Goal: Information Seeking & Learning: Find specific fact

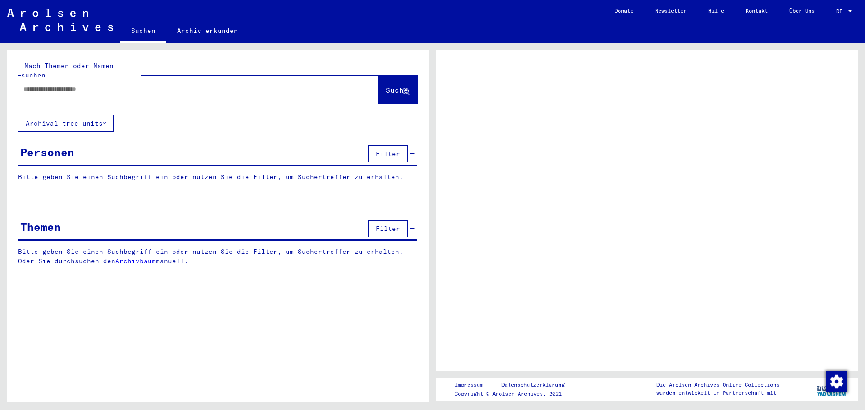
click at [128, 85] on input "text" at bounding box center [189, 89] width 333 height 9
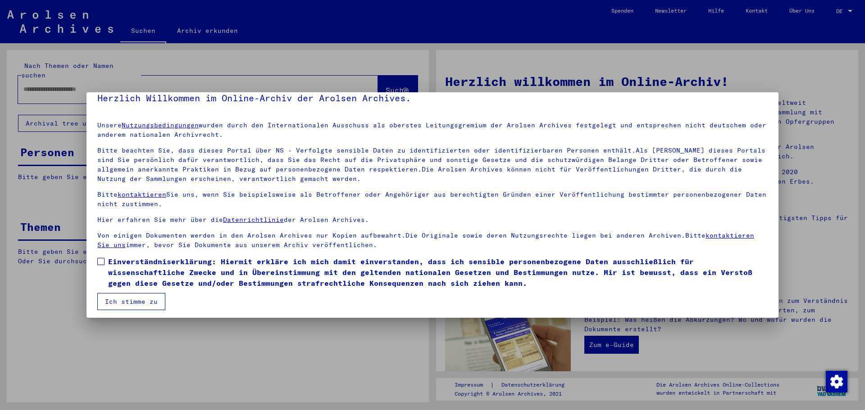
scroll to position [15, 0]
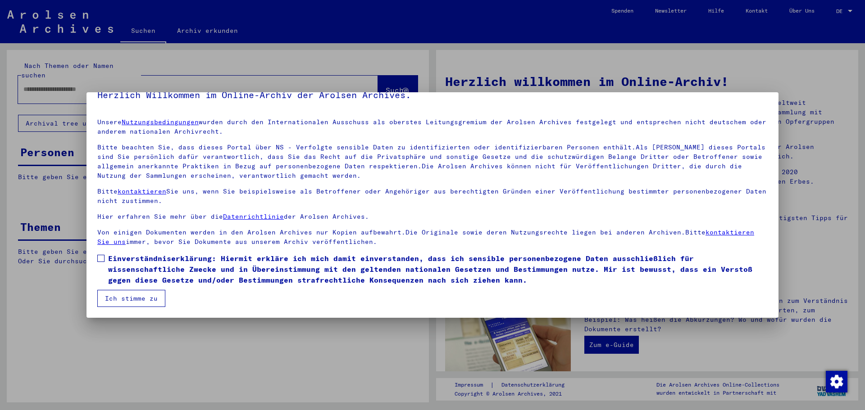
click at [99, 258] on span at bounding box center [100, 258] width 7 height 7
click at [118, 298] on button "Ich stimme zu" at bounding box center [131, 298] width 68 height 17
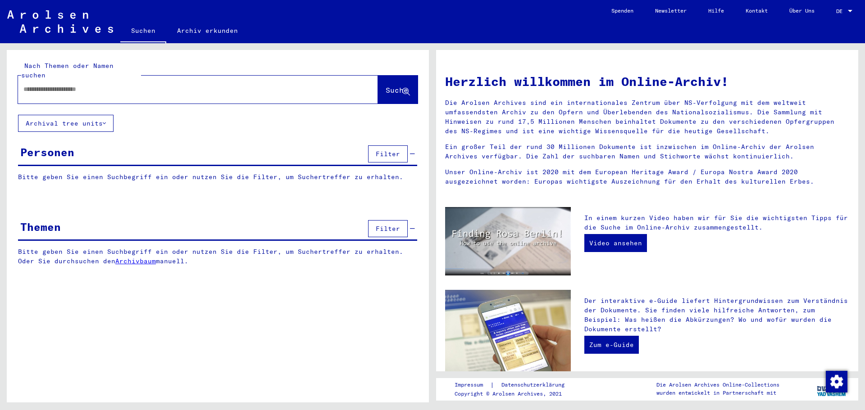
click at [841, 11] on span "DE" at bounding box center [841, 11] width 10 height 6
click at [828, 16] on span "English" at bounding box center [827, 16] width 22 height 7
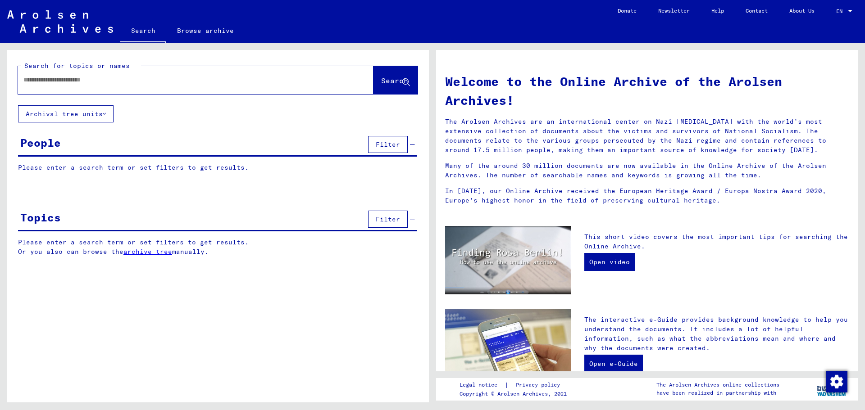
click at [72, 80] on input "text" at bounding box center [184, 79] width 323 height 9
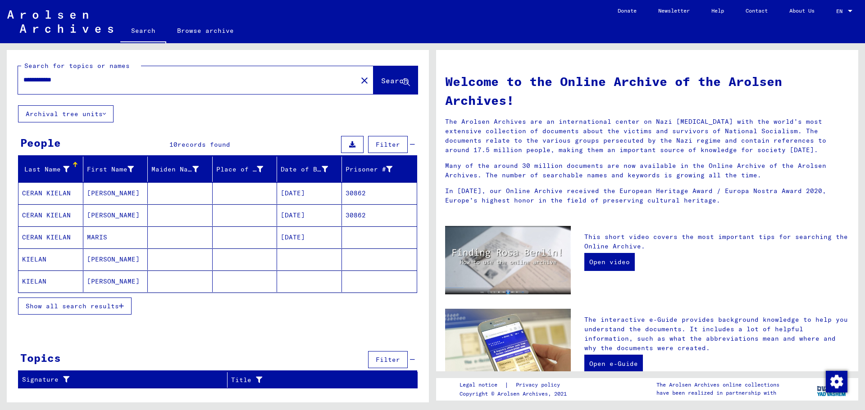
click at [93, 309] on span "Show all search results" at bounding box center [72, 306] width 93 height 8
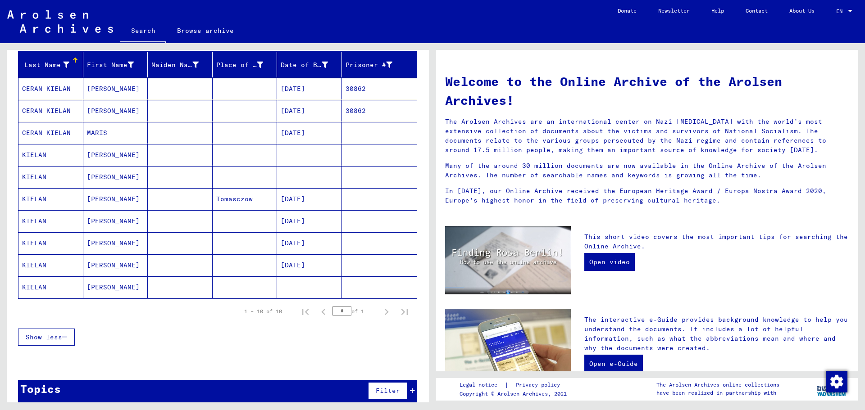
scroll to position [115, 0]
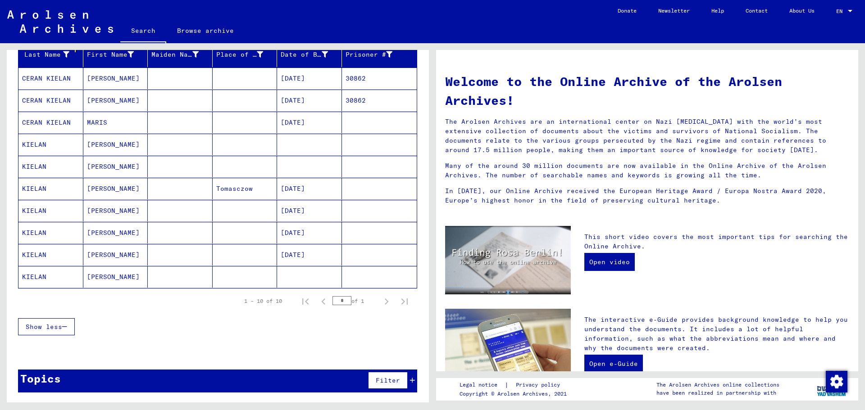
click at [29, 254] on mat-cell "KIELAN" at bounding box center [50, 255] width 65 height 22
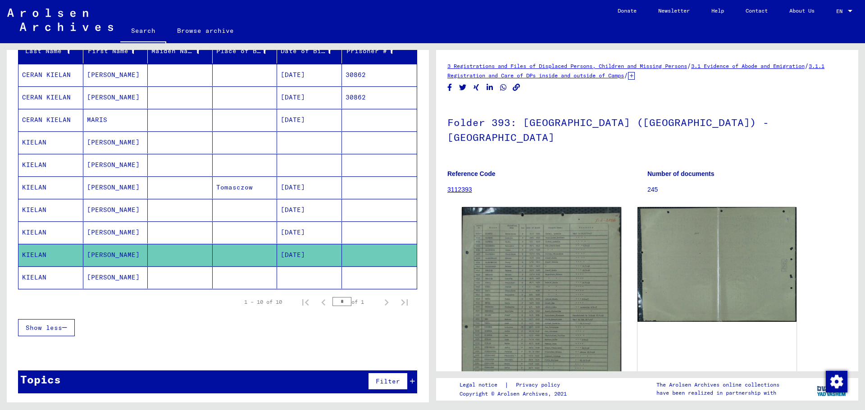
scroll to position [119, 0]
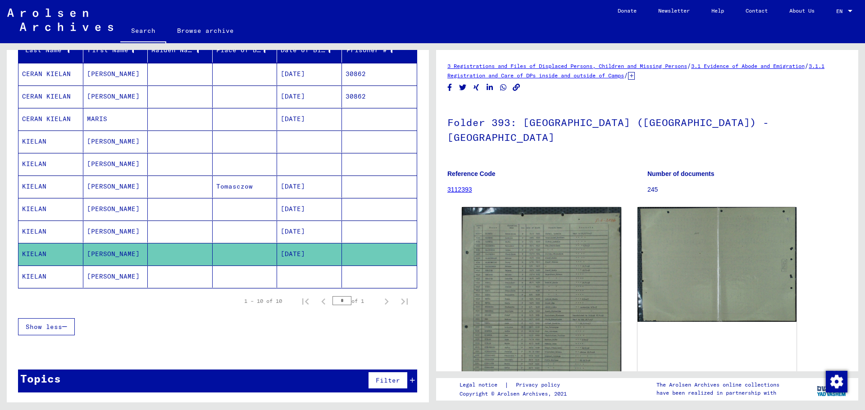
click at [172, 315] on div "Show less" at bounding box center [217, 327] width 399 height 26
click at [33, 276] on mat-cell "KIELAN" at bounding box center [50, 277] width 65 height 22
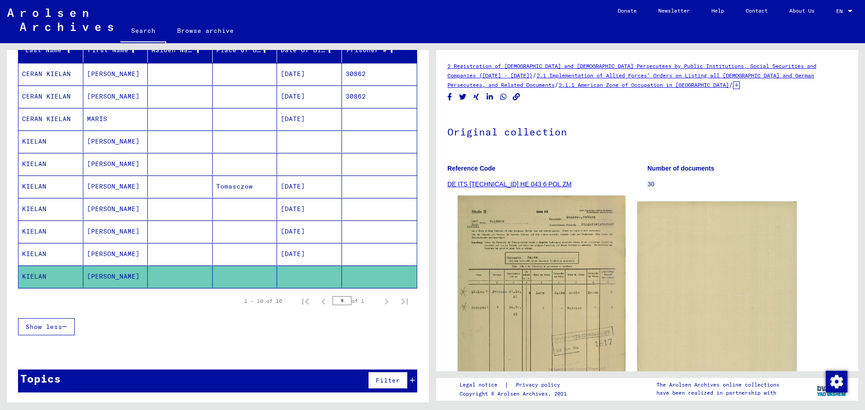
click at [513, 294] on img at bounding box center [540, 316] width 167 height 240
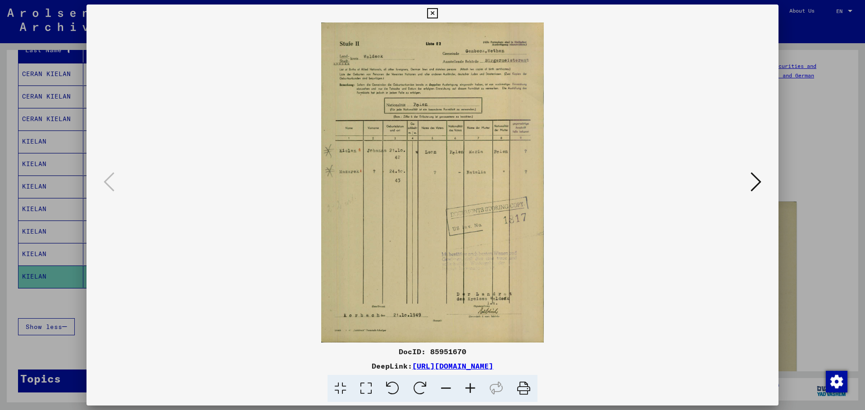
click at [470, 385] on icon at bounding box center [470, 388] width 24 height 27
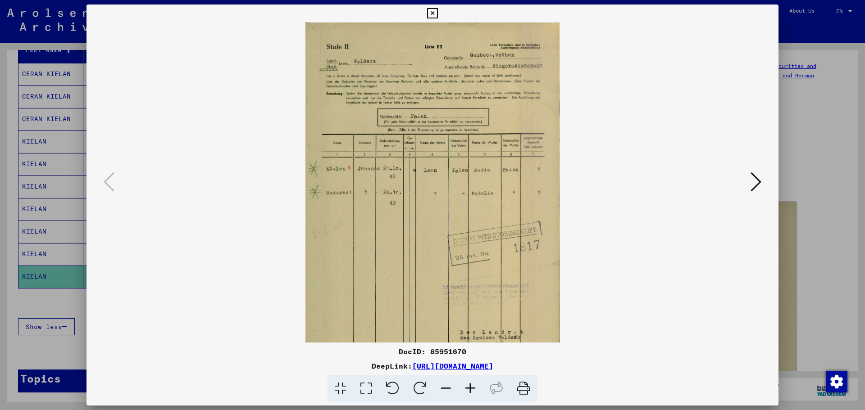
click at [470, 385] on icon at bounding box center [470, 388] width 24 height 27
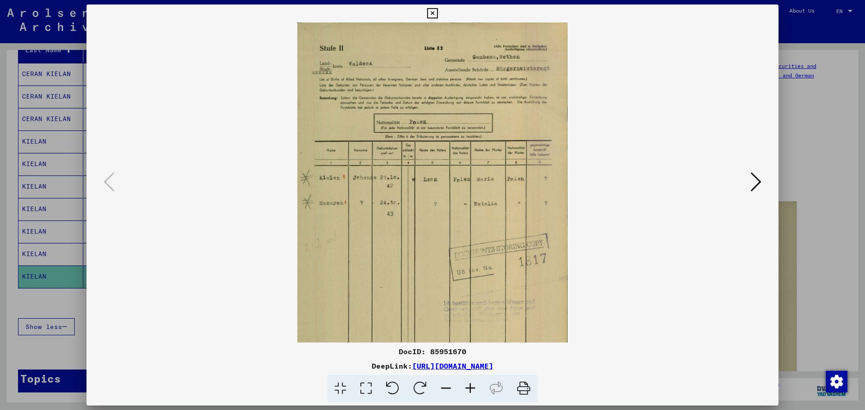
click at [470, 385] on icon at bounding box center [470, 388] width 24 height 27
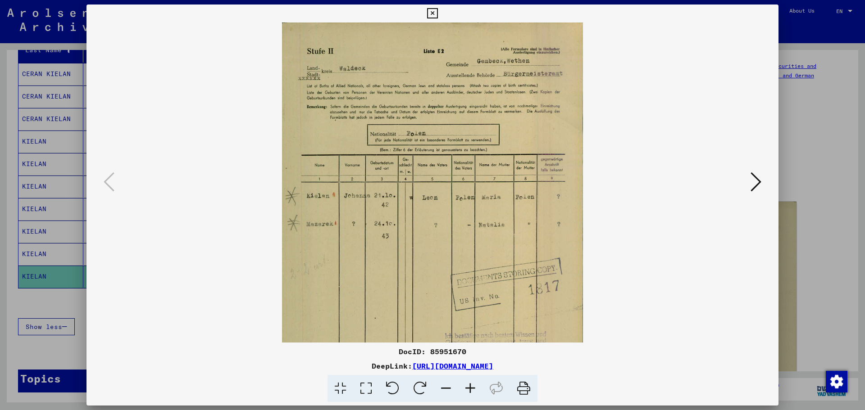
click at [470, 385] on icon at bounding box center [470, 388] width 24 height 27
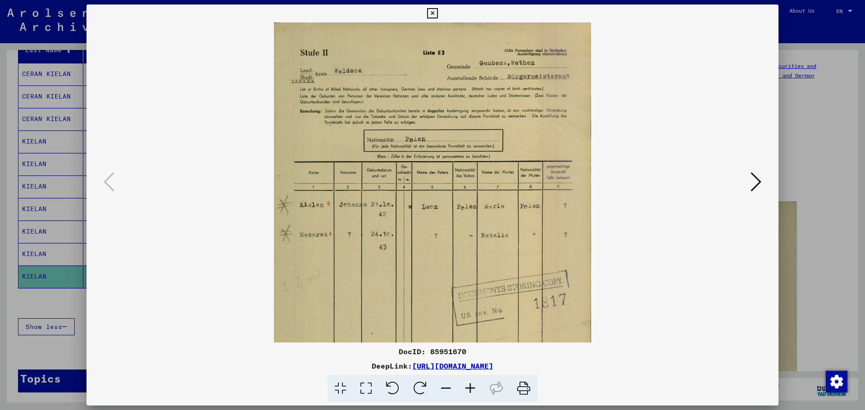
click at [470, 385] on icon at bounding box center [470, 388] width 24 height 27
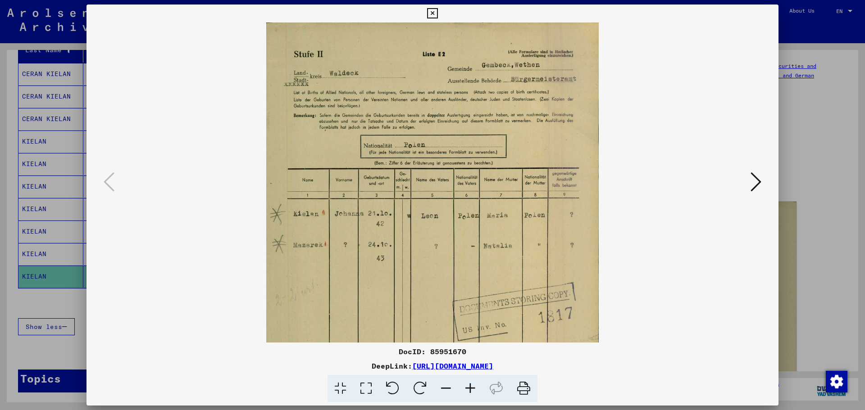
click at [470, 385] on icon at bounding box center [470, 388] width 24 height 27
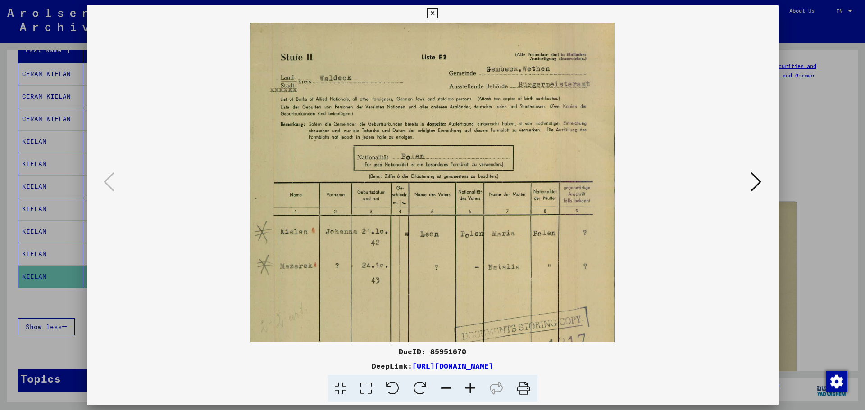
click at [470, 385] on icon at bounding box center [470, 388] width 24 height 27
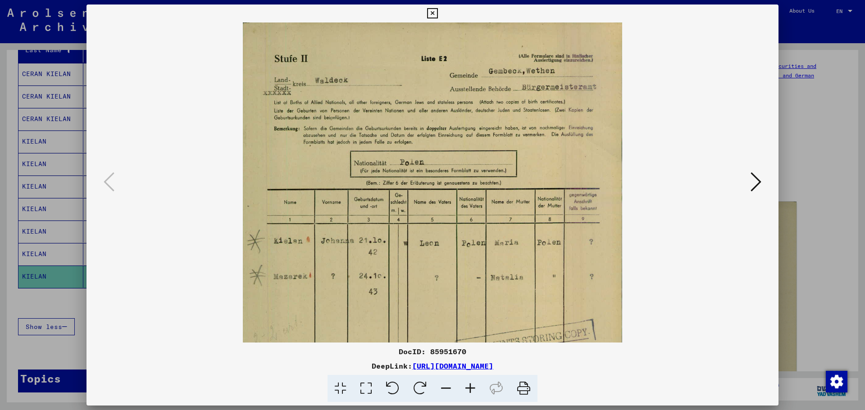
click at [431, 10] on icon at bounding box center [432, 13] width 10 height 11
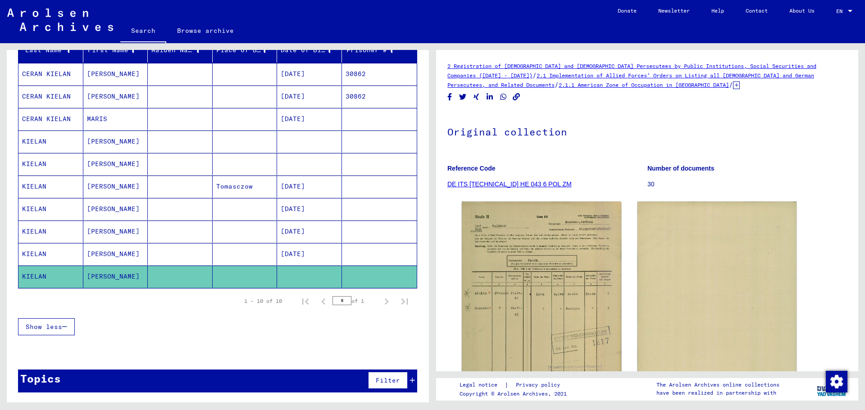
scroll to position [74, 0]
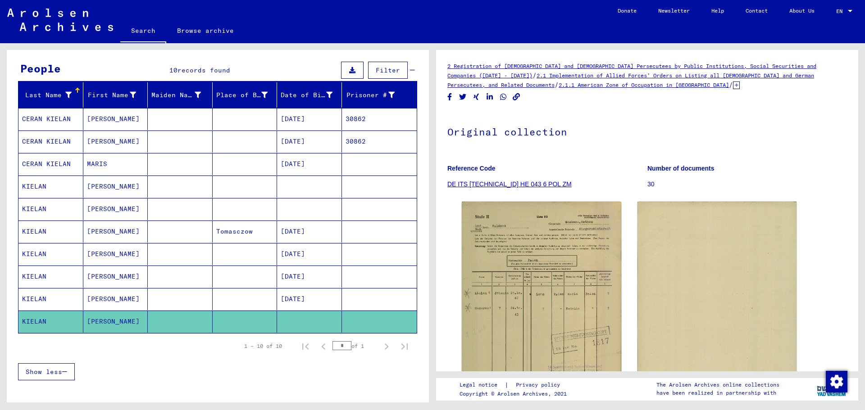
click at [41, 188] on mat-cell "KIELAN" at bounding box center [50, 187] width 65 height 22
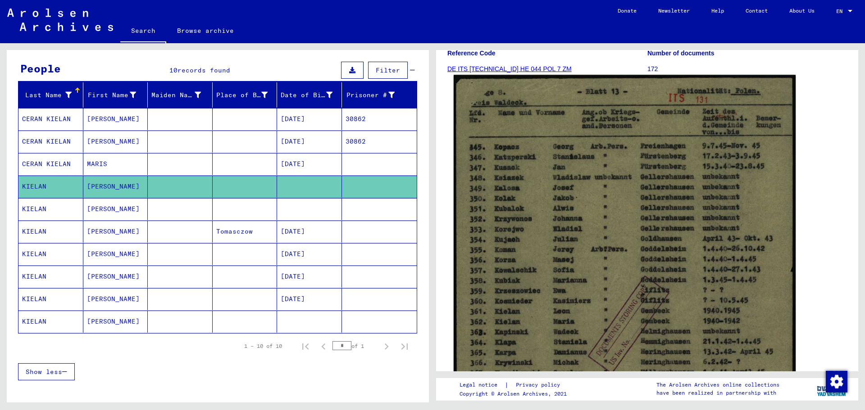
scroll to position [135, 0]
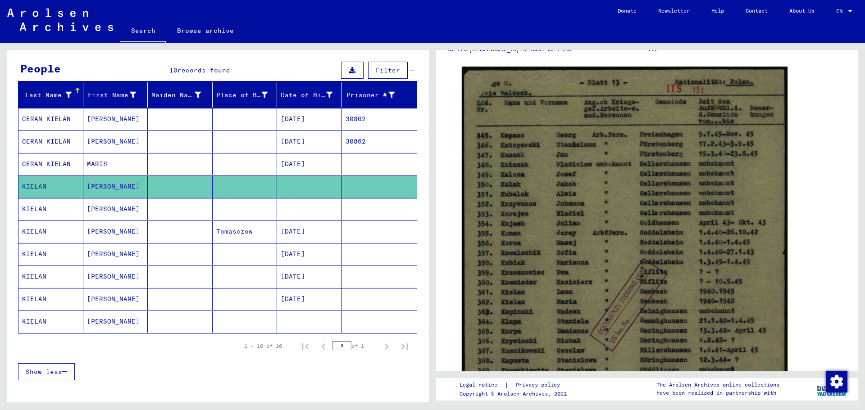
click at [54, 208] on mat-cell "KIELAN" at bounding box center [50, 209] width 65 height 22
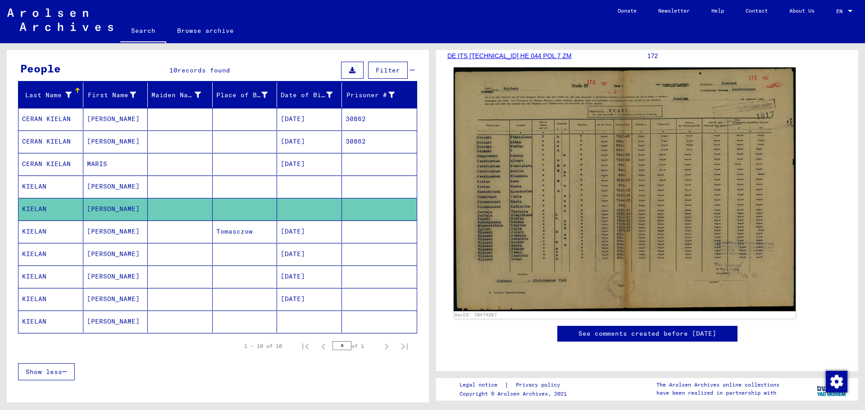
scroll to position [135, 0]
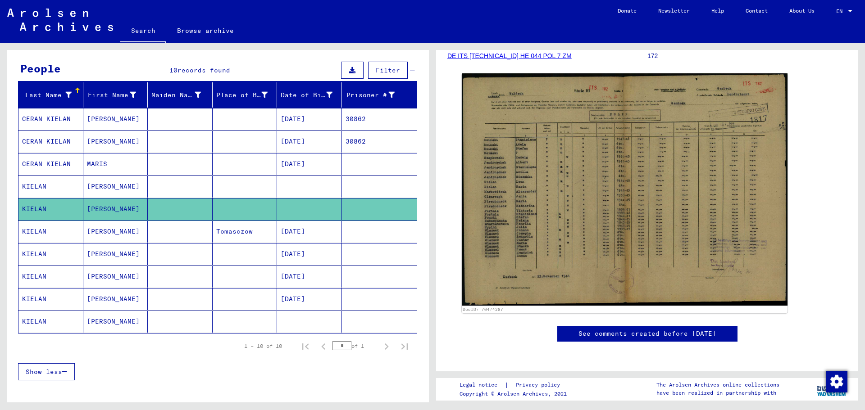
click at [50, 228] on mat-cell "KIELAN" at bounding box center [50, 232] width 65 height 22
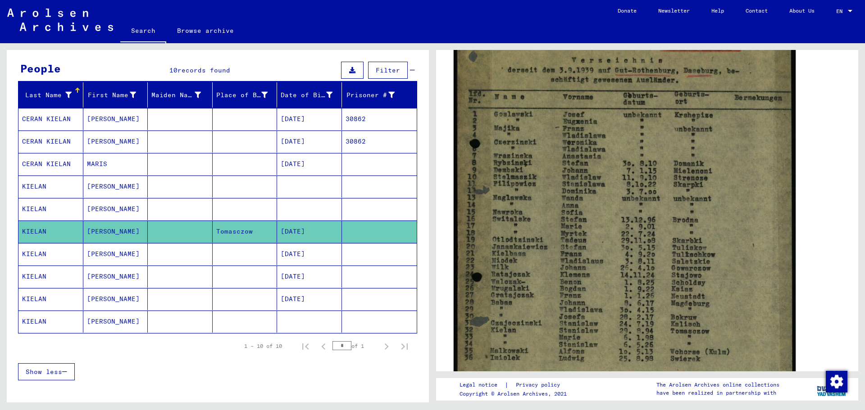
scroll to position [225, 0]
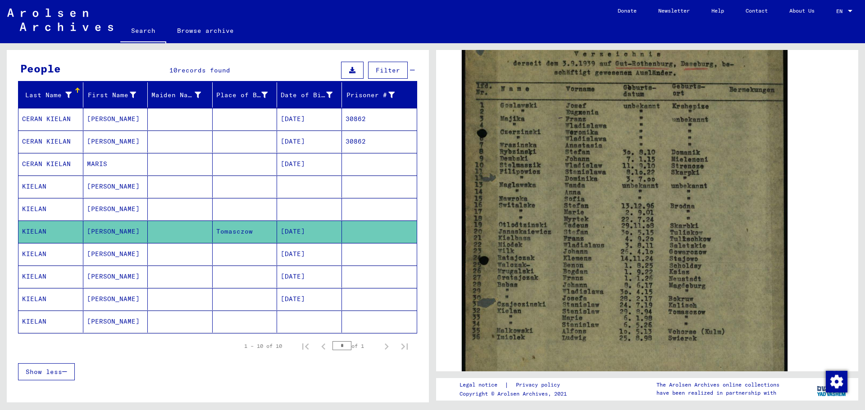
click at [36, 252] on mat-cell "KIELAN" at bounding box center [50, 254] width 65 height 22
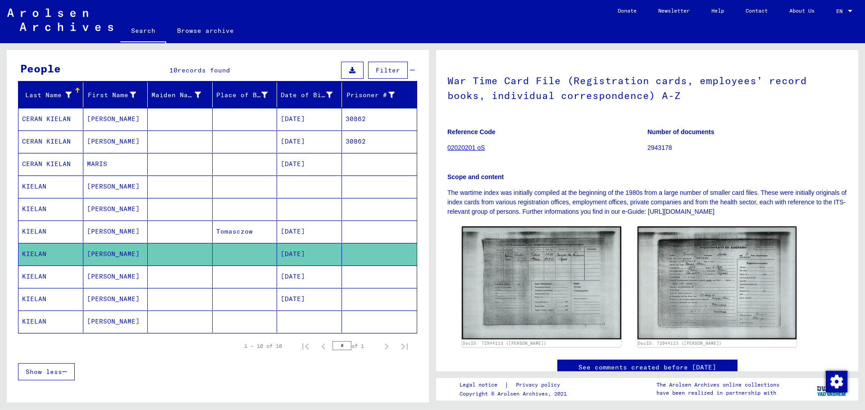
scroll to position [135, 0]
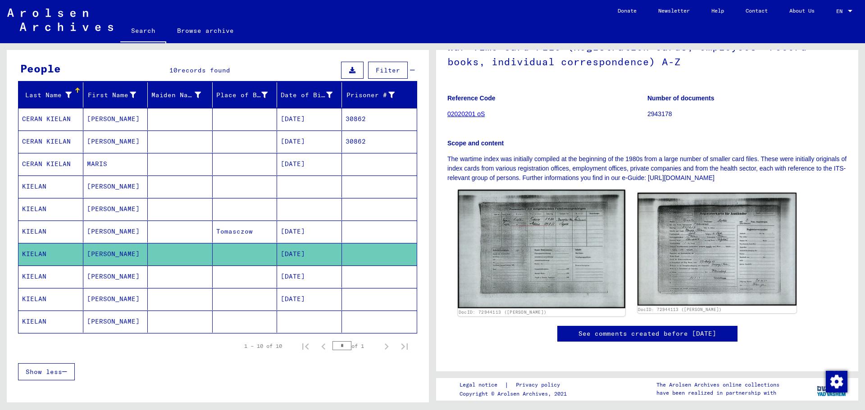
click at [505, 194] on img at bounding box center [540, 249] width 167 height 119
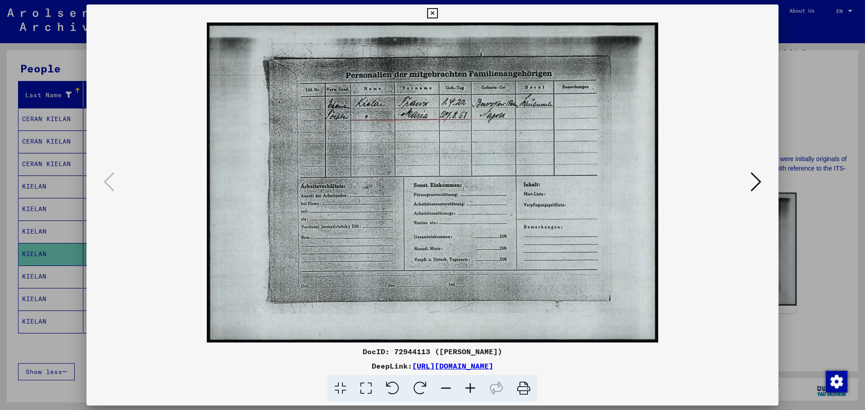
click at [431, 12] on icon at bounding box center [432, 13] width 10 height 11
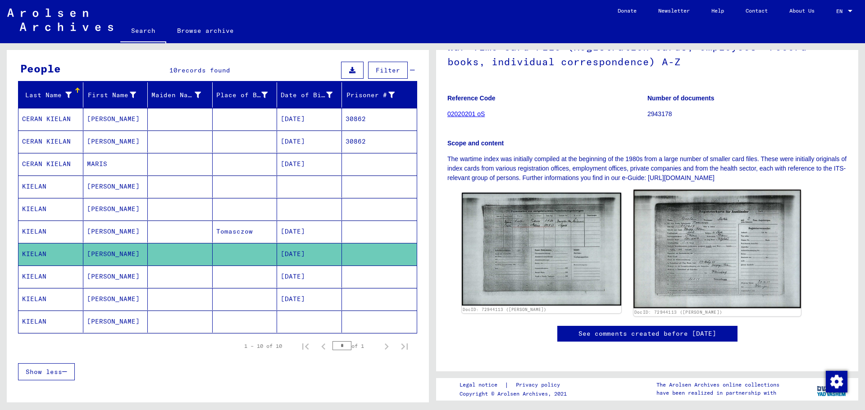
click at [697, 190] on img at bounding box center [716, 249] width 167 height 119
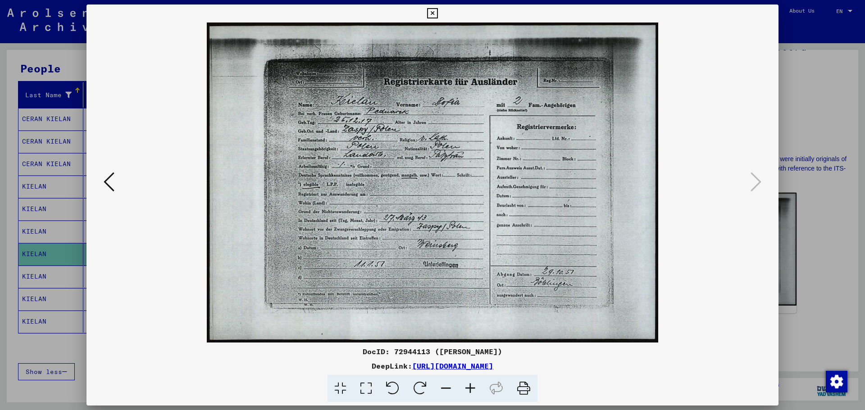
click at [432, 14] on icon at bounding box center [432, 13] width 10 height 11
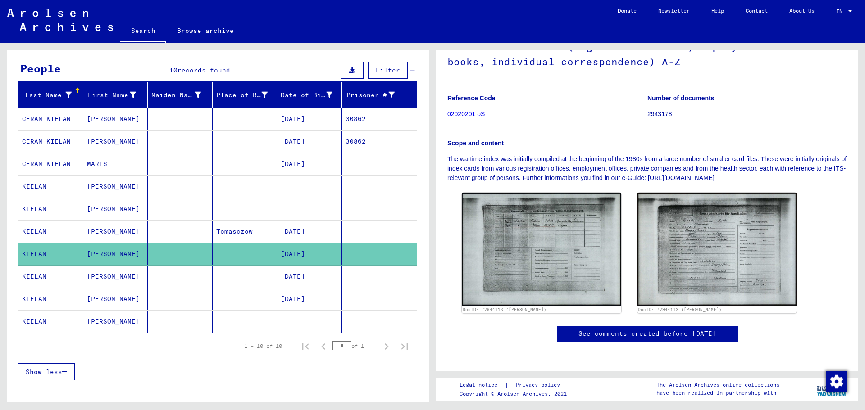
click at [51, 273] on mat-cell "KIELAN" at bounding box center [50, 277] width 65 height 22
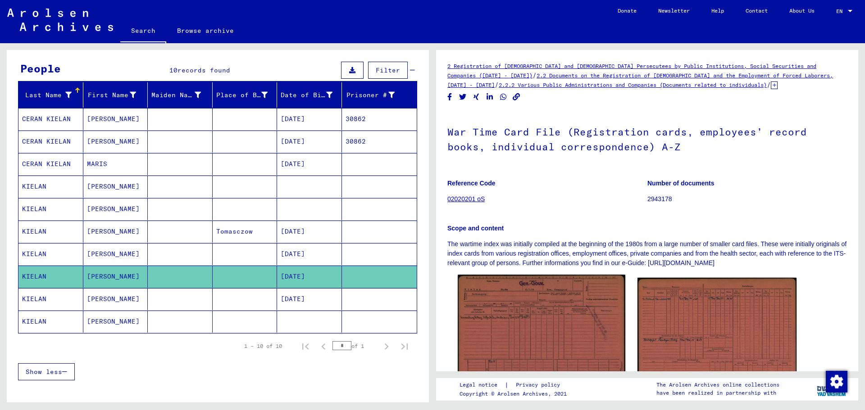
click at [554, 301] on img at bounding box center [540, 334] width 167 height 118
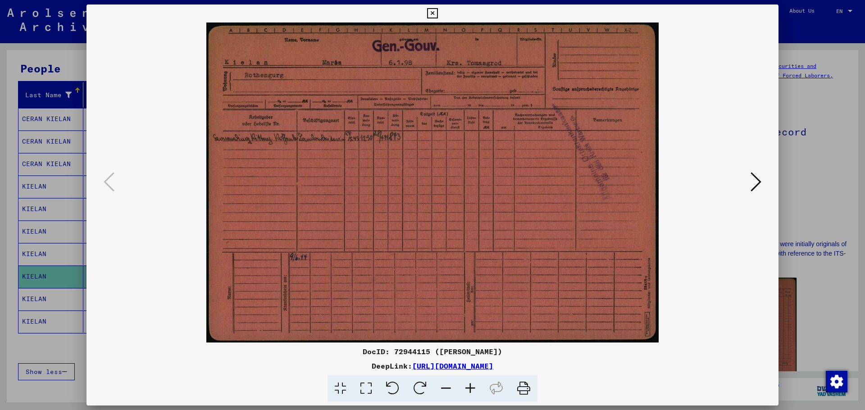
click at [430, 13] on icon at bounding box center [432, 13] width 10 height 11
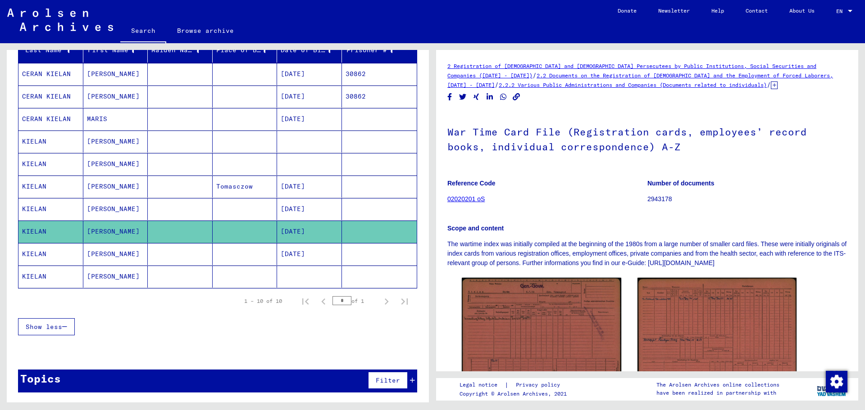
click at [56, 331] on button "Show less" at bounding box center [46, 326] width 57 height 17
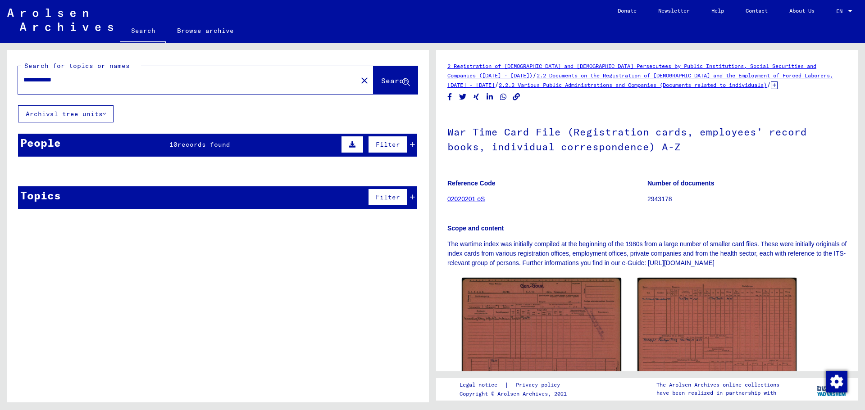
click at [121, 143] on div "People 10 records found Filter" at bounding box center [217, 145] width 399 height 23
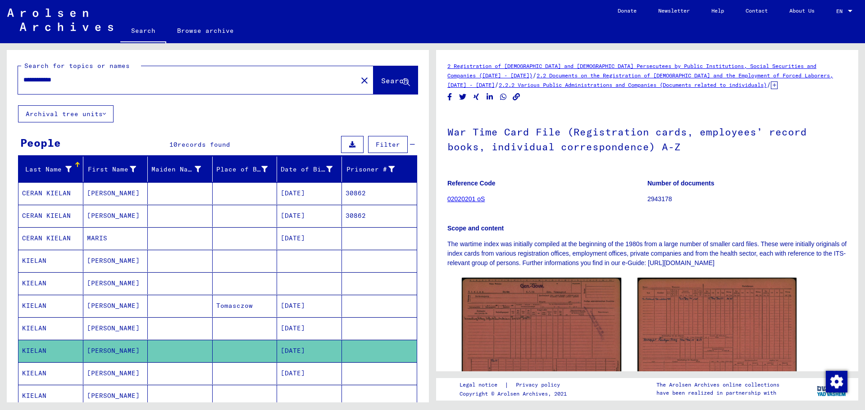
drag, startPoint x: 42, startPoint y: 79, endPoint x: -23, endPoint y: 76, distance: 64.9
click at [0, 76] on html "**********" at bounding box center [432, 205] width 865 height 410
click at [383, 85] on span "Search" at bounding box center [394, 80] width 27 height 9
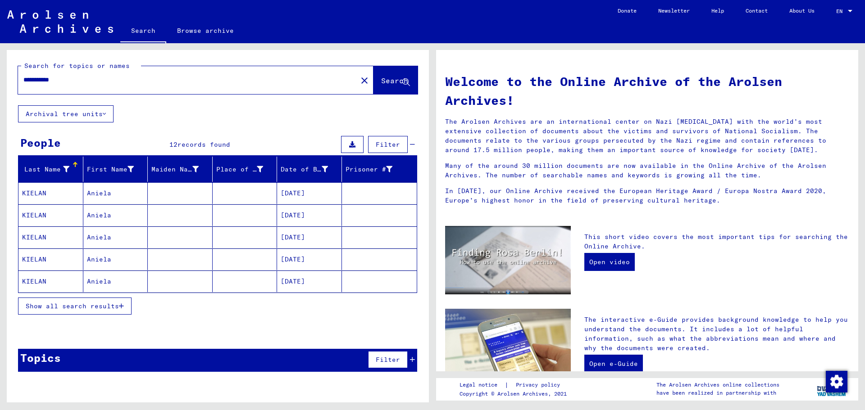
click at [81, 308] on span "Show all search results" at bounding box center [72, 306] width 93 height 8
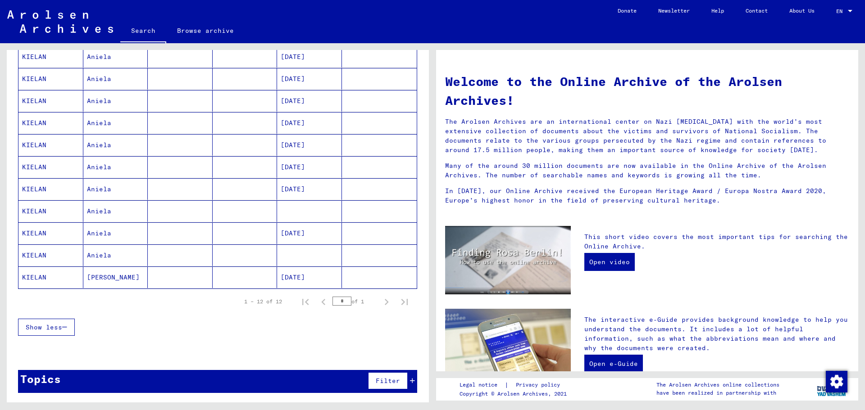
scroll to position [159, 0]
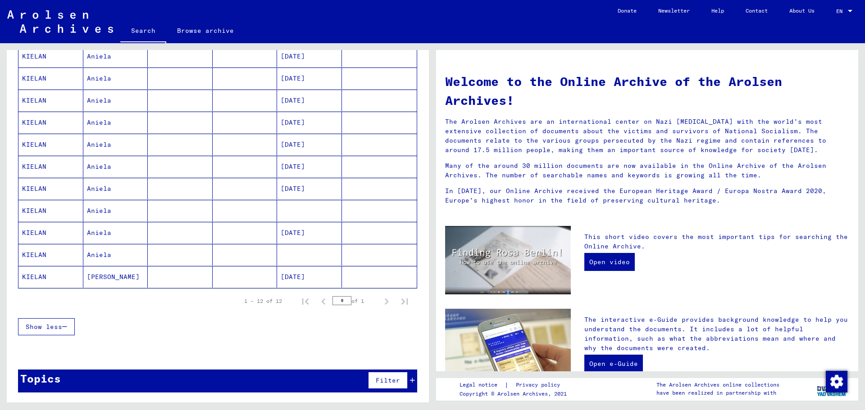
click at [58, 276] on mat-cell "KIELAN" at bounding box center [50, 277] width 65 height 22
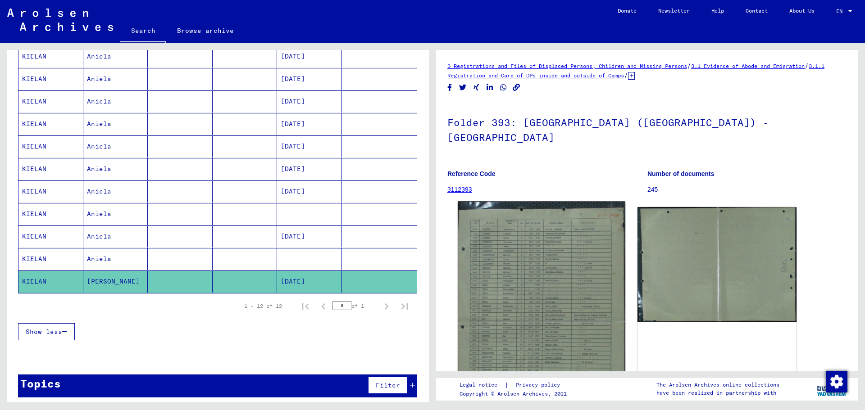
click at [516, 312] on img at bounding box center [540, 318] width 167 height 234
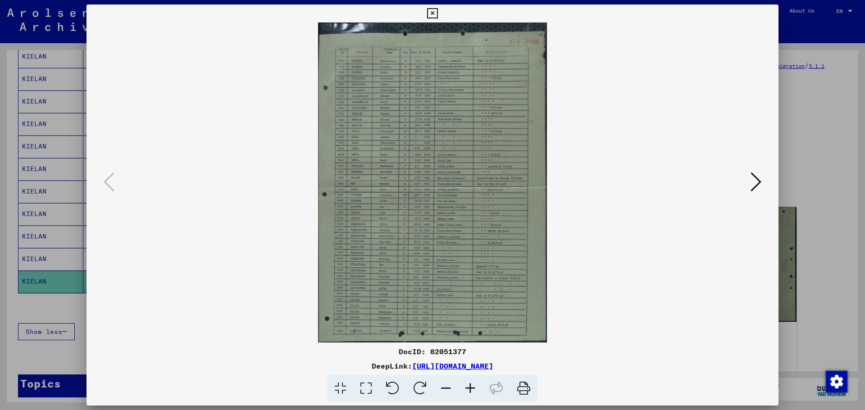
click at [468, 387] on icon at bounding box center [470, 388] width 24 height 27
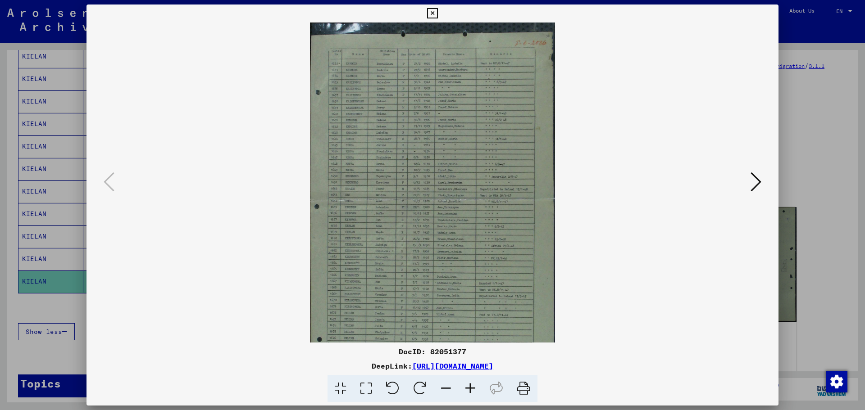
click at [468, 387] on icon at bounding box center [470, 388] width 24 height 27
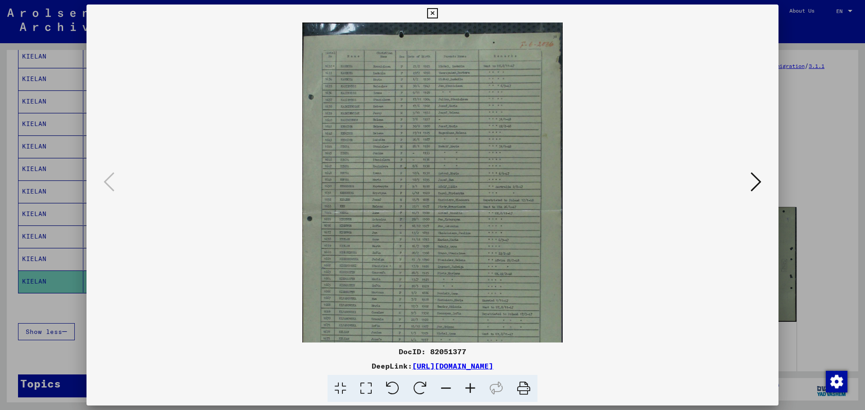
click at [468, 387] on icon at bounding box center [470, 388] width 24 height 27
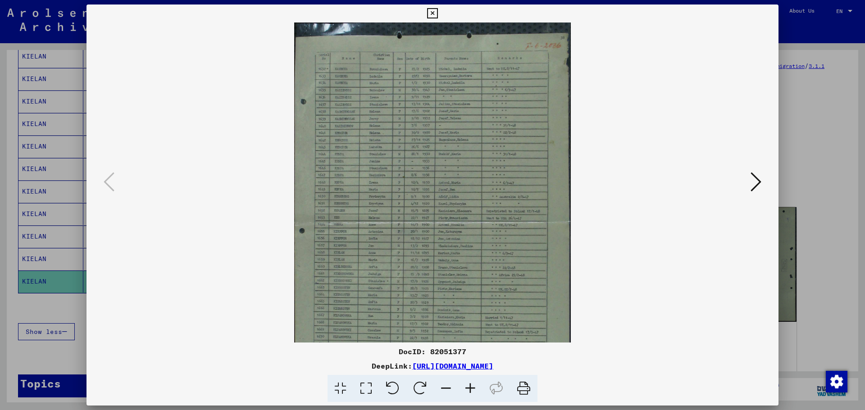
click at [468, 387] on icon at bounding box center [470, 388] width 24 height 27
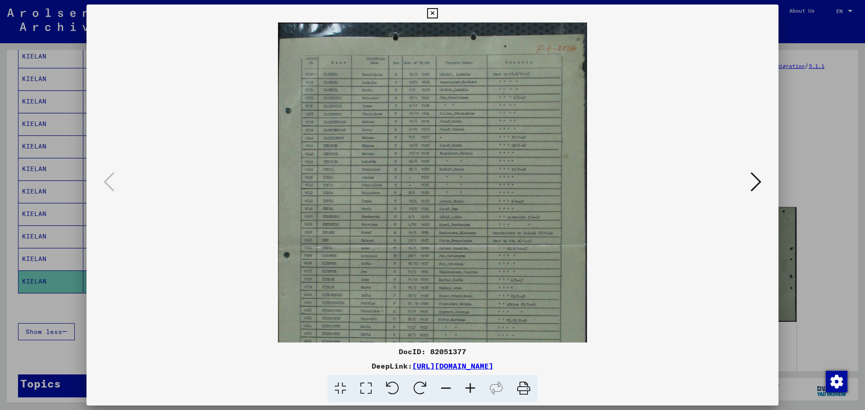
click at [468, 387] on icon at bounding box center [470, 388] width 24 height 27
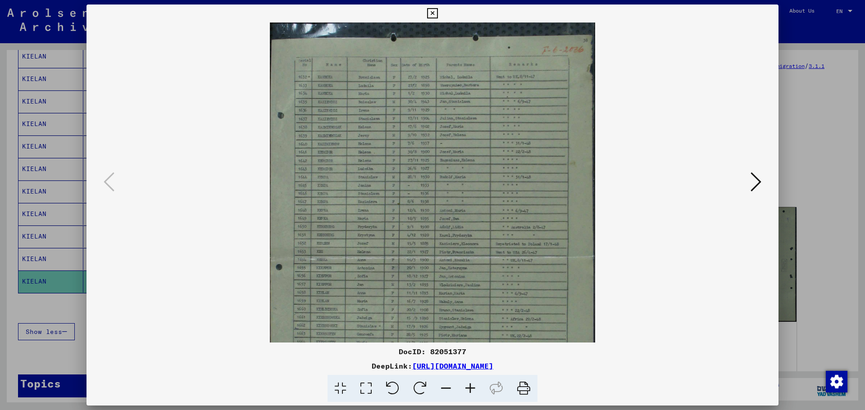
click at [468, 387] on icon at bounding box center [470, 388] width 24 height 27
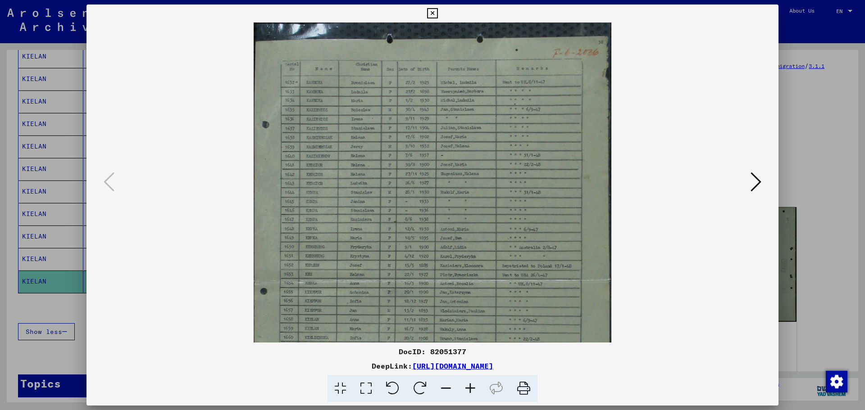
click at [468, 387] on icon at bounding box center [470, 388] width 24 height 27
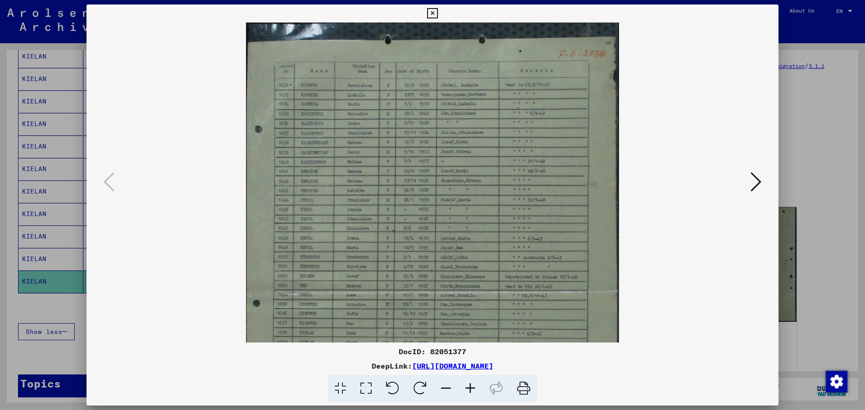
click at [468, 387] on icon at bounding box center [470, 388] width 24 height 27
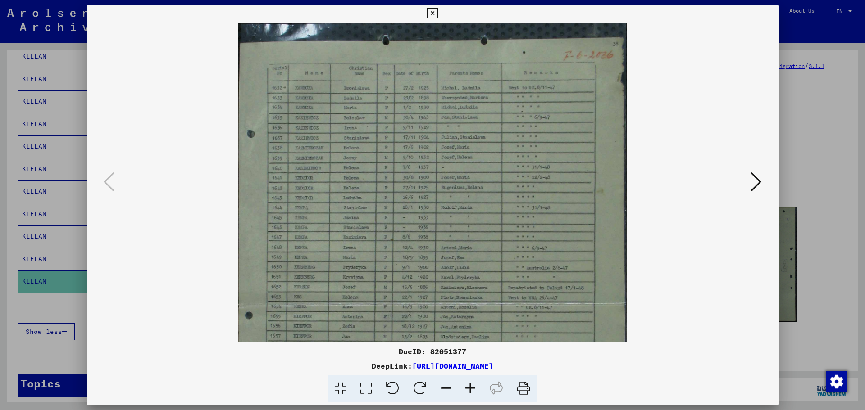
click at [466, 284] on img at bounding box center [432, 295] width 389 height 545
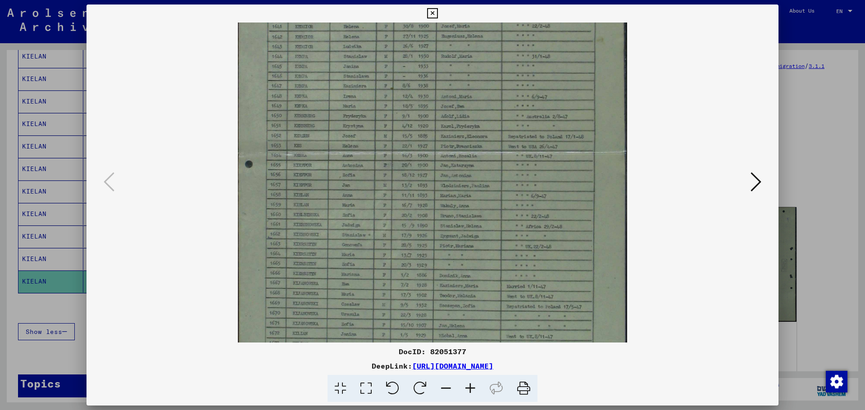
scroll to position [152, 0]
drag, startPoint x: 463, startPoint y: 301, endPoint x: 443, endPoint y: 149, distance: 153.5
click at [443, 149] on img at bounding box center [432, 142] width 389 height 545
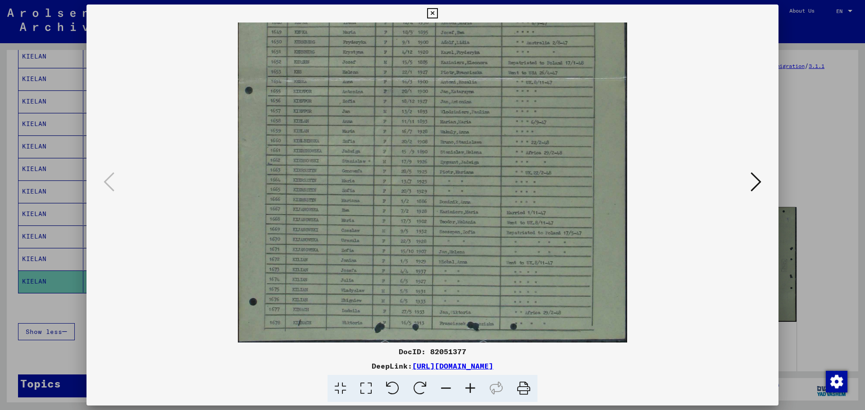
drag, startPoint x: 457, startPoint y: 274, endPoint x: 444, endPoint y: 164, distance: 110.6
click at [444, 164] on img at bounding box center [432, 69] width 389 height 545
click at [470, 389] on icon at bounding box center [470, 388] width 24 height 27
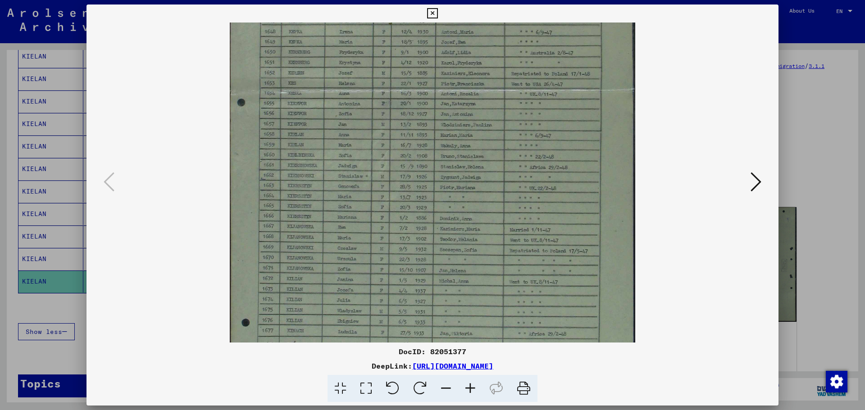
click at [470, 389] on icon at bounding box center [470, 388] width 24 height 27
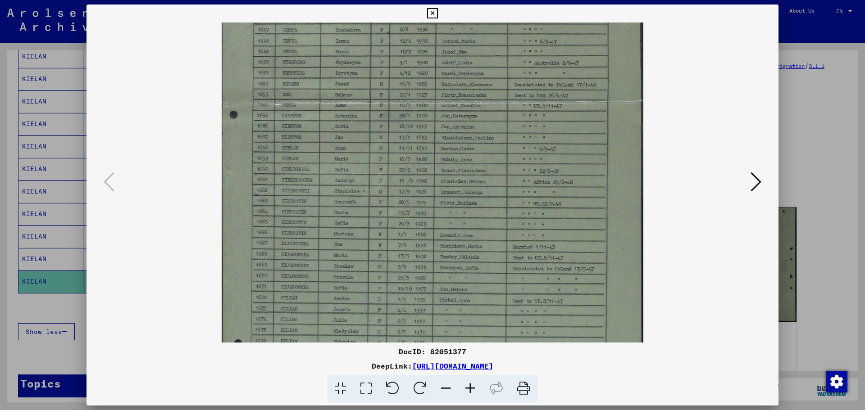
click at [470, 389] on icon at bounding box center [470, 388] width 24 height 27
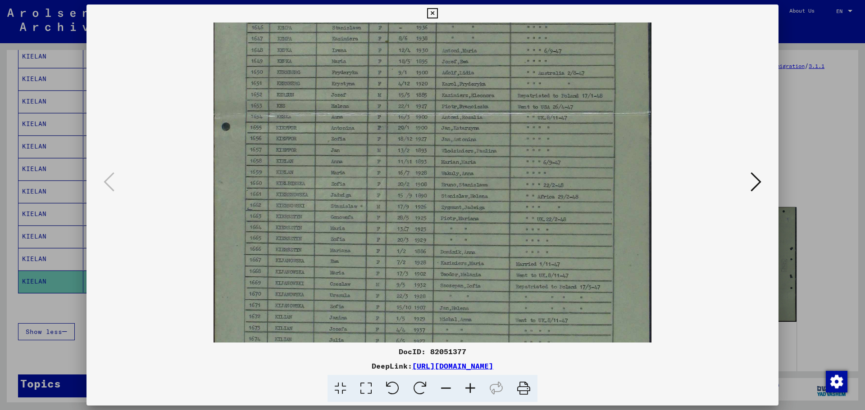
click at [470, 389] on icon at bounding box center [470, 388] width 24 height 27
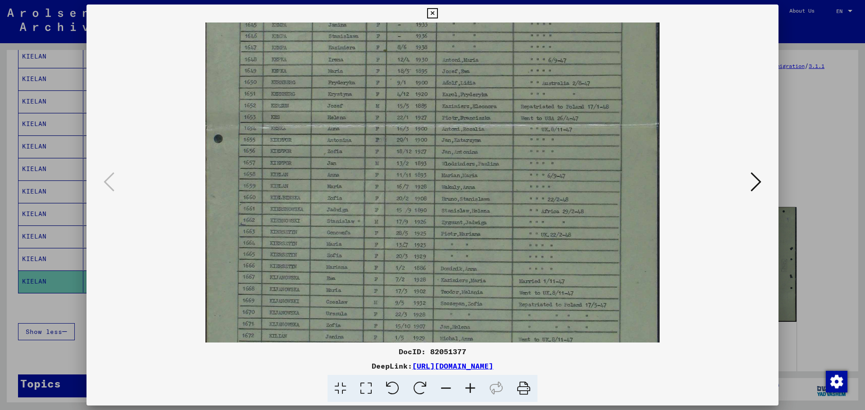
click at [470, 389] on icon at bounding box center [470, 388] width 24 height 27
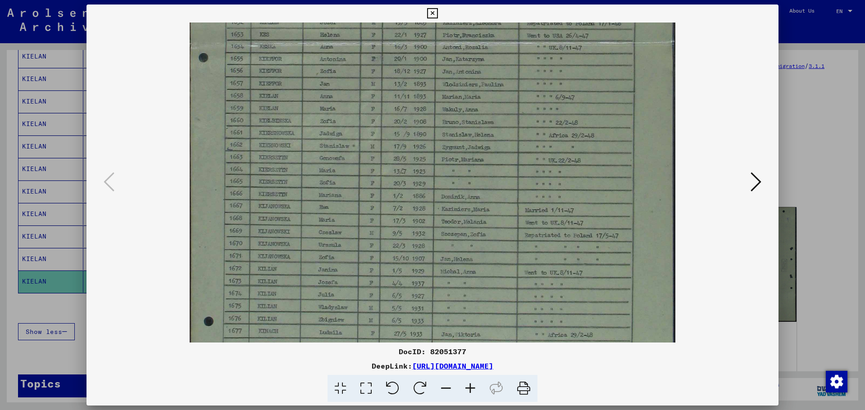
scroll to position [360, 0]
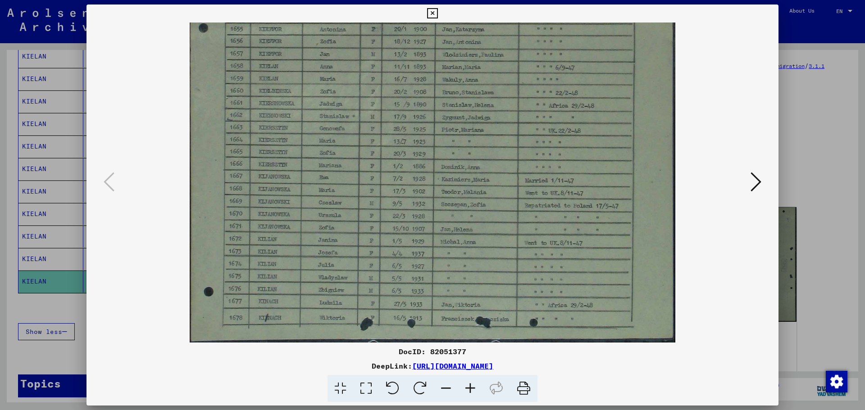
drag, startPoint x: 449, startPoint y: 289, endPoint x: 473, endPoint y: 64, distance: 226.0
click at [473, 64] on img at bounding box center [433, 2] width 486 height 680
click at [435, 12] on icon at bounding box center [432, 13] width 10 height 11
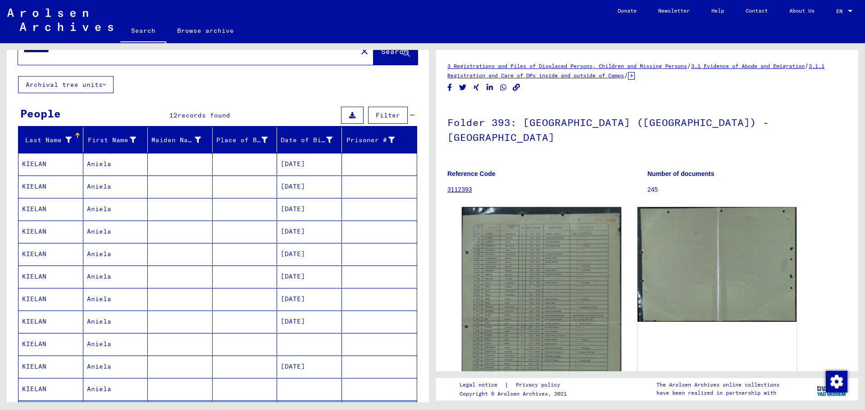
scroll to position [0, 0]
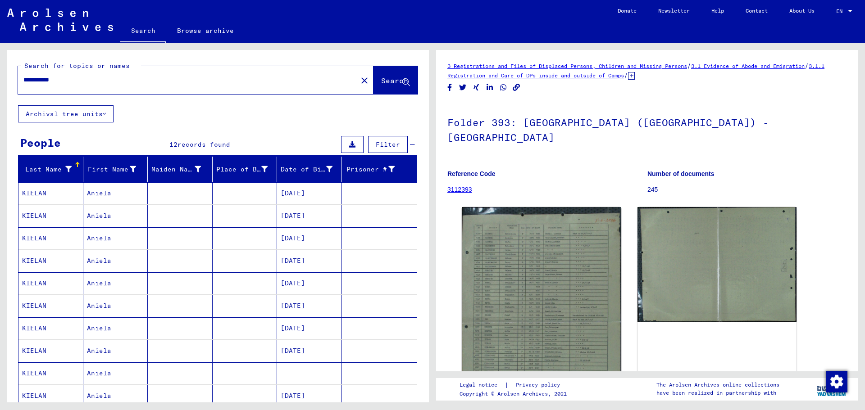
drag, startPoint x: 41, startPoint y: 80, endPoint x: -50, endPoint y: 81, distance: 91.0
click at [0, 81] on html "**********" at bounding box center [432, 205] width 865 height 410
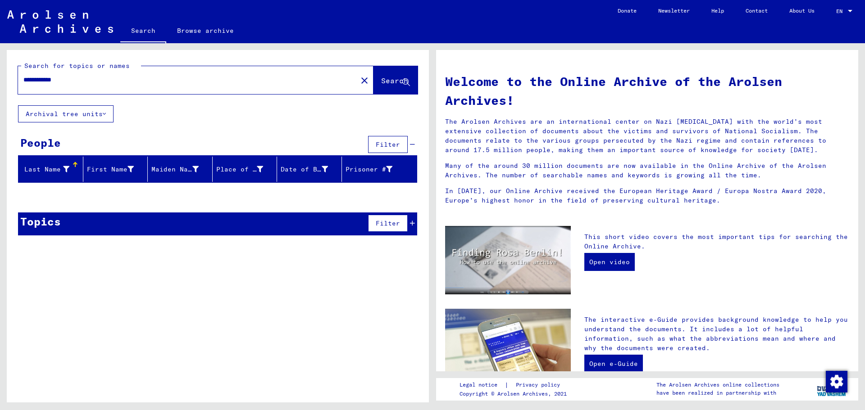
drag, startPoint x: 84, startPoint y: 83, endPoint x: -121, endPoint y: 75, distance: 205.0
click at [0, 75] on html "**********" at bounding box center [432, 205] width 865 height 410
type input "**********"
